Goal: Information Seeking & Learning: Learn about a topic

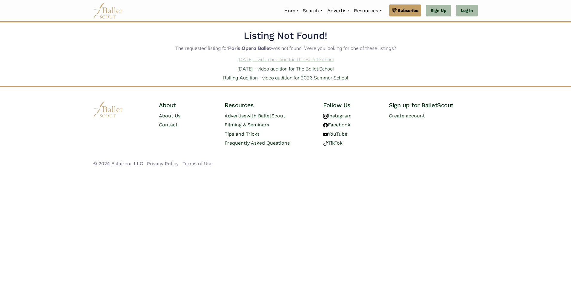
click at [302, 60] on link "[DATE] - video audition for The Ballet School" at bounding box center [285, 59] width 96 height 6
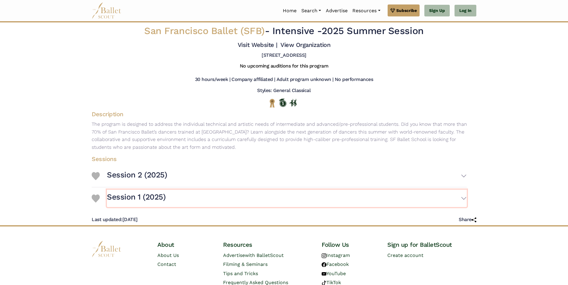
click at [401, 194] on button "Session 1 (2025)" at bounding box center [287, 198] width 360 height 17
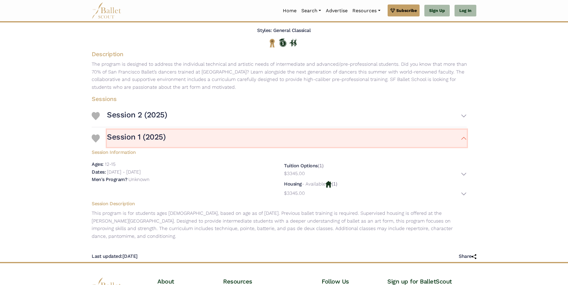
scroll to position [60, 0]
